Goal: Navigation & Orientation: Find specific page/section

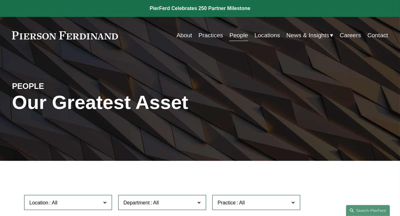
click at [0, 0] on span "News" at bounding box center [0, 0] width 0 height 0
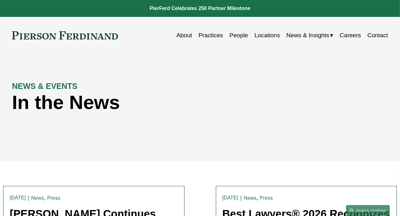
click at [230, 38] on link "People" at bounding box center [238, 35] width 18 height 12
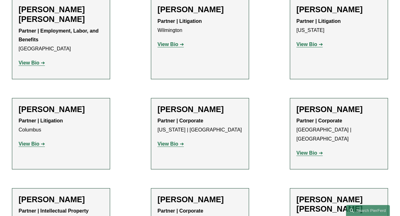
scroll to position [1536, 0]
